Goal: Information Seeking & Learning: Understand process/instructions

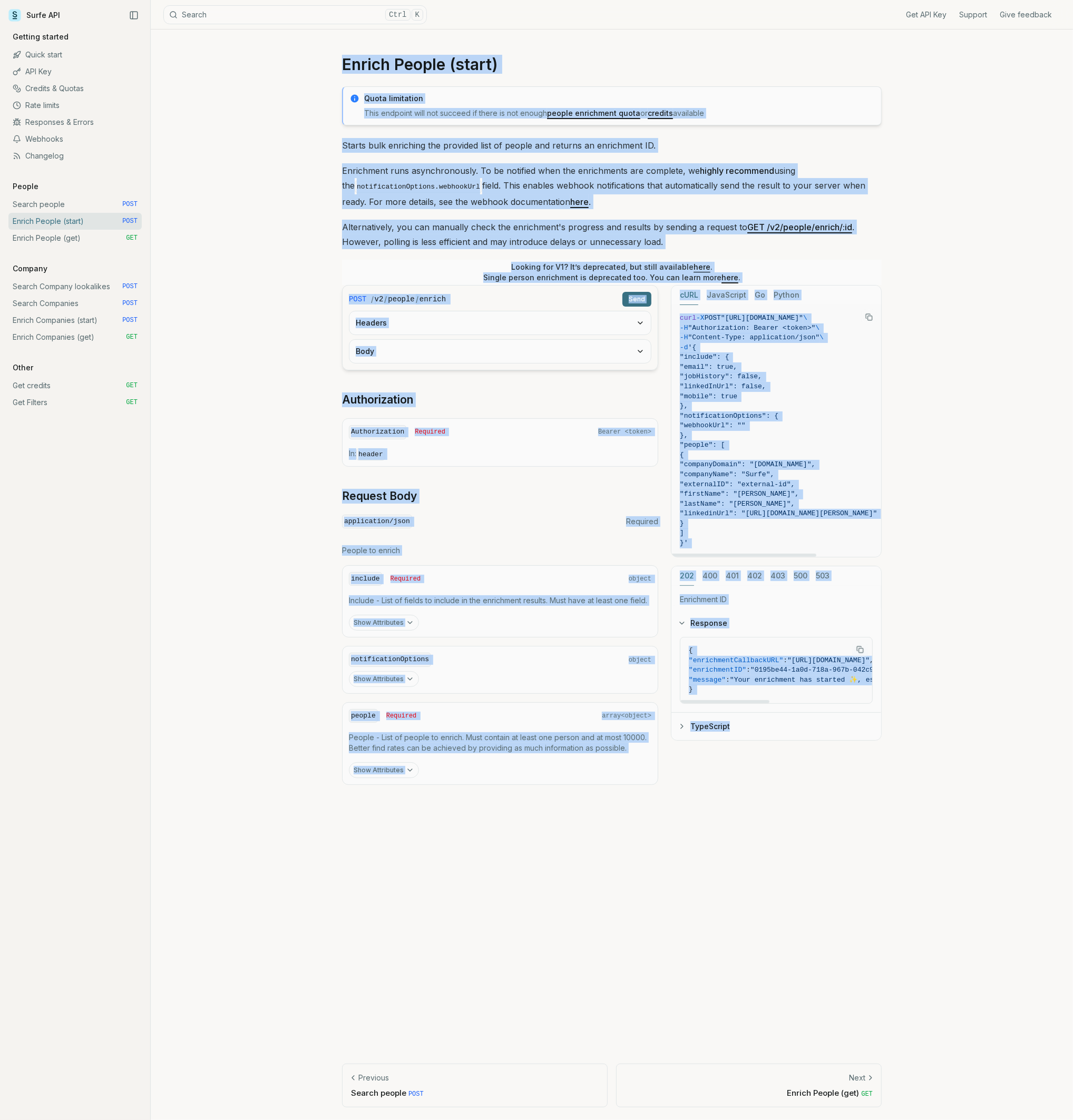
drag, startPoint x: 442, startPoint y: 145, endPoint x: 933, endPoint y: 756, distance: 783.8
click at [933, 756] on div "Enrich People (start) Quota limitation This endpoint will not succeed if there …" at bounding box center [612, 575] width 922 height 1090
copy article "Enrich People (start) Quota limitation This endpoint will not succeed if there …"
click at [238, 353] on div "Enrich People (start) Quota limitation This endpoint will not succeed if there …" at bounding box center [612, 575] width 922 height 1090
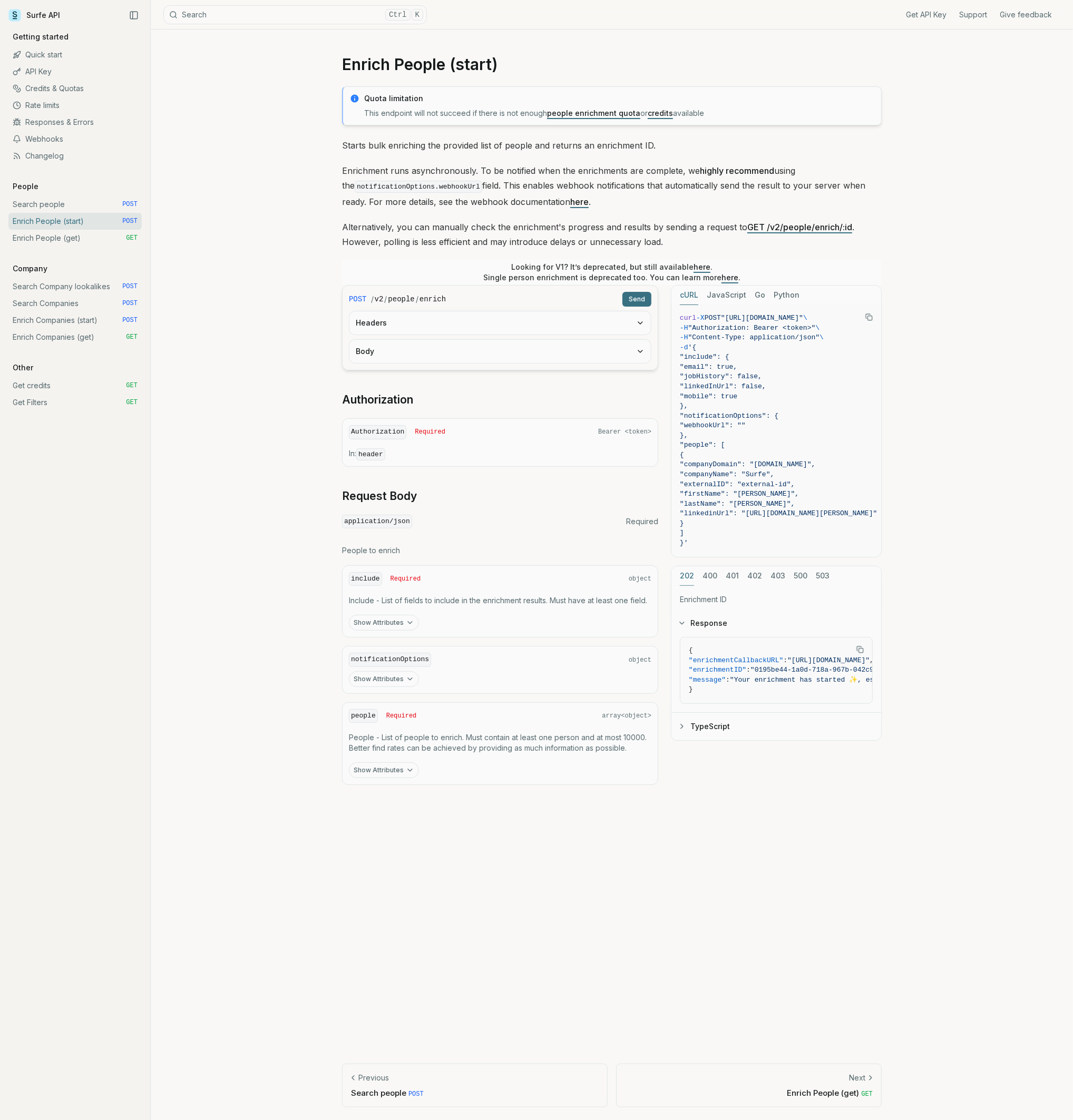
click at [290, 218] on div "Enrich People (start) Quota limitation This endpoint will not succeed if there …" at bounding box center [612, 575] width 922 height 1090
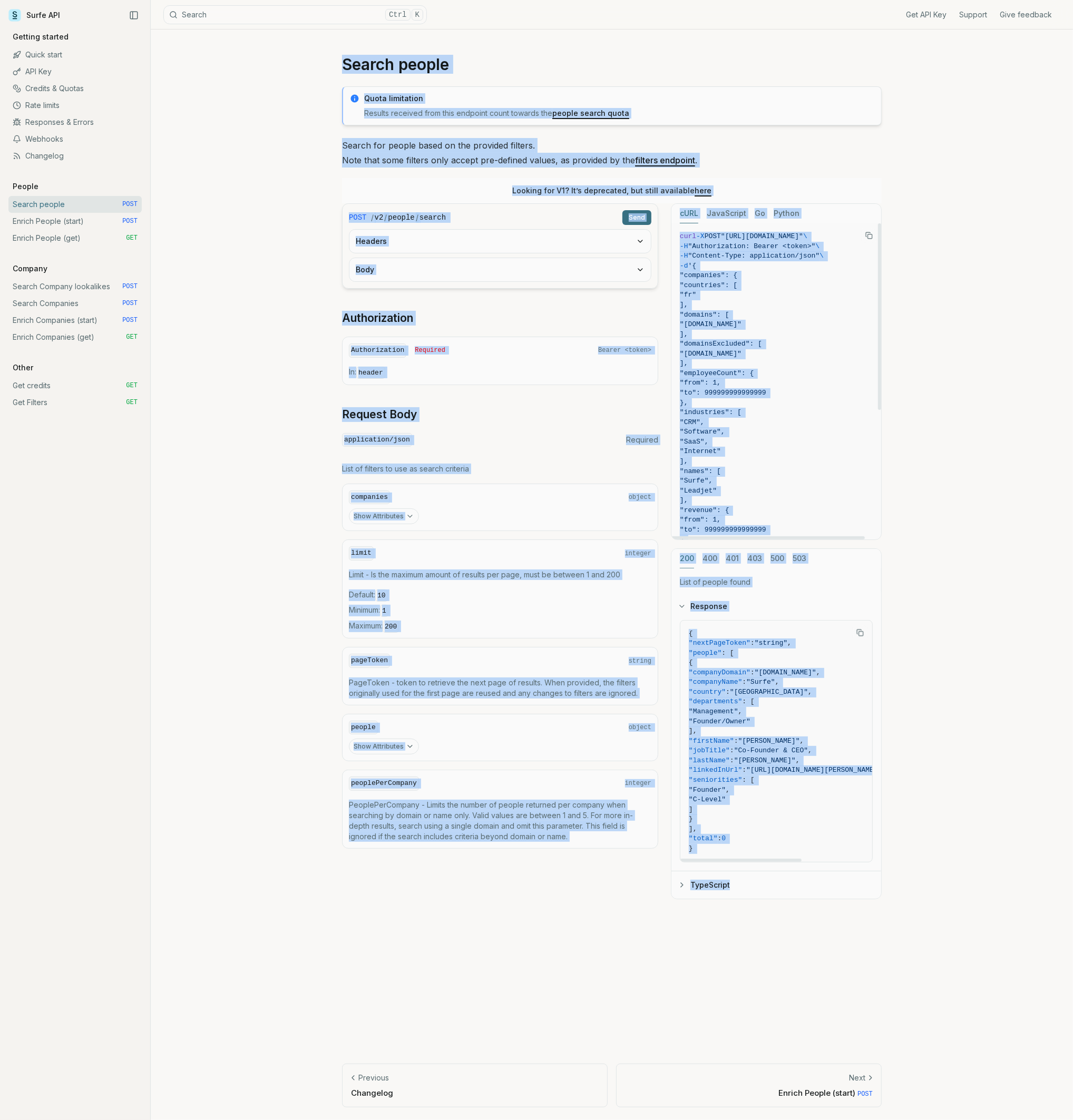
drag, startPoint x: 443, startPoint y: 157, endPoint x: 946, endPoint y: 904, distance: 900.6
click at [946, 904] on div "Search people Quota limitation Results received from this endpoint count toward…" at bounding box center [612, 575] width 922 height 1090
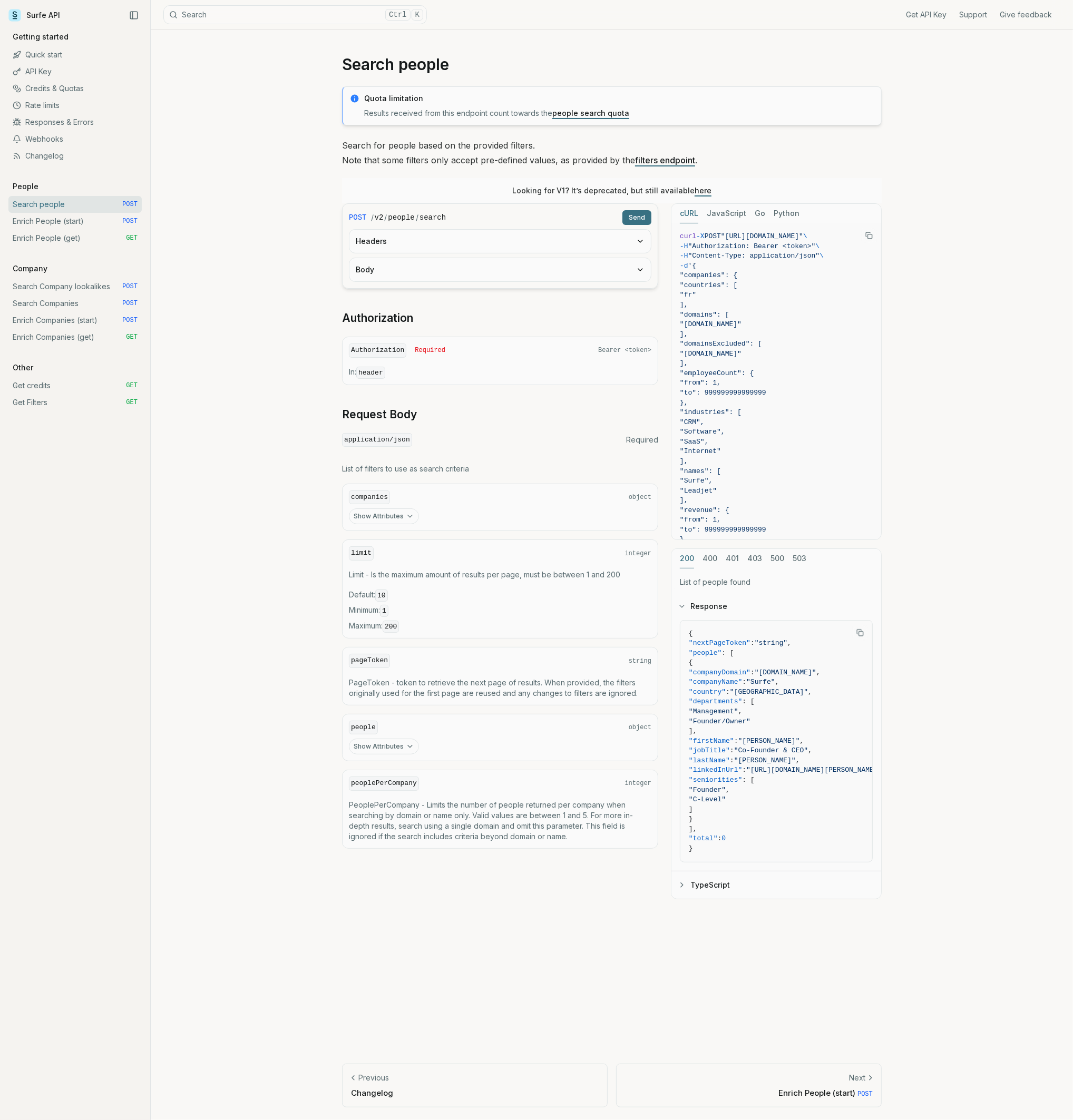
click at [574, 934] on div at bounding box center [612, 981] width 540 height 138
click at [521, 925] on div at bounding box center [612, 981] width 540 height 138
